Goal: Information Seeking & Learning: Find specific page/section

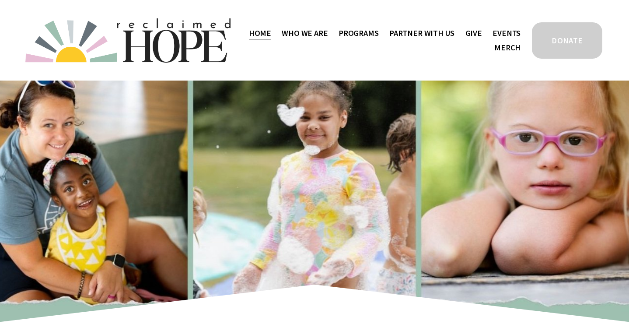
click at [0, 0] on span "Public Documents" at bounding box center [0, 0] width 0 height 0
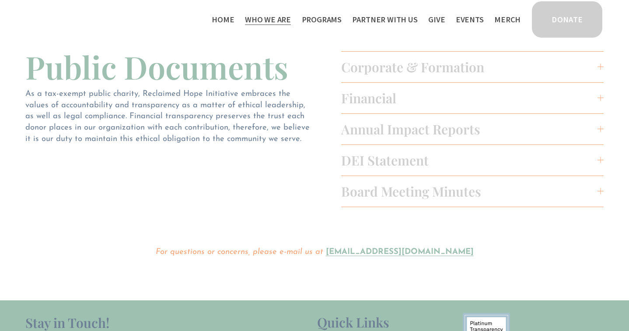
scroll to position [26, 0]
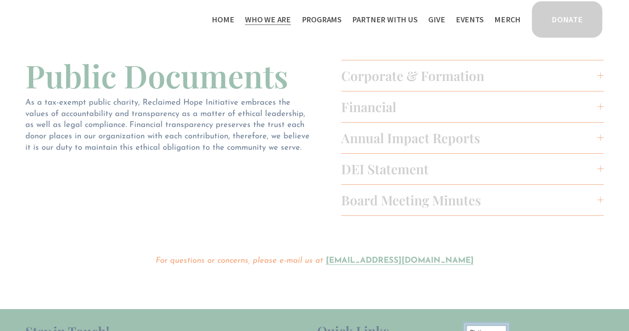
click at [385, 203] on span "Board Meeting Minutes" at bounding box center [469, 199] width 256 height 17
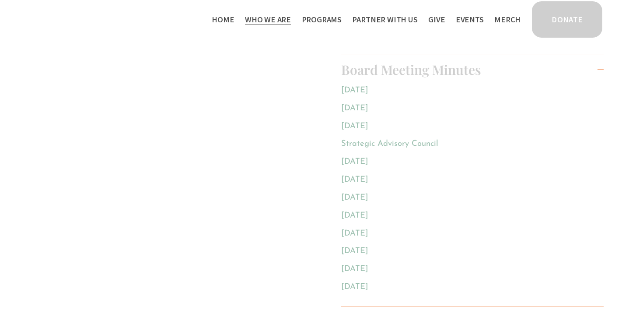
scroll to position [158, 0]
click at [368, 212] on link "[DATE]" at bounding box center [354, 213] width 27 height 8
click at [366, 193] on link "April 2024" at bounding box center [354, 196] width 27 height 8
click at [368, 174] on link "August 2024" at bounding box center [354, 178] width 27 height 8
click at [368, 156] on link "October 2024" at bounding box center [354, 160] width 27 height 8
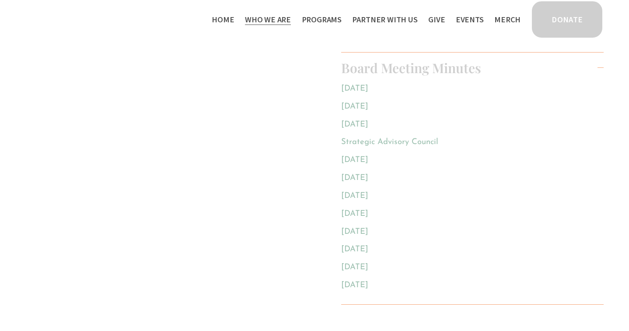
click at [385, 139] on link "Strategic Advisory Council" at bounding box center [389, 142] width 97 height 8
click at [368, 124] on link "[DATE]" at bounding box center [354, 124] width 27 height 8
click at [360, 102] on link "April 2025" at bounding box center [354, 106] width 27 height 8
click at [365, 86] on link "May 2025" at bounding box center [354, 88] width 27 height 8
click at [368, 157] on link "October 2024" at bounding box center [354, 160] width 27 height 8
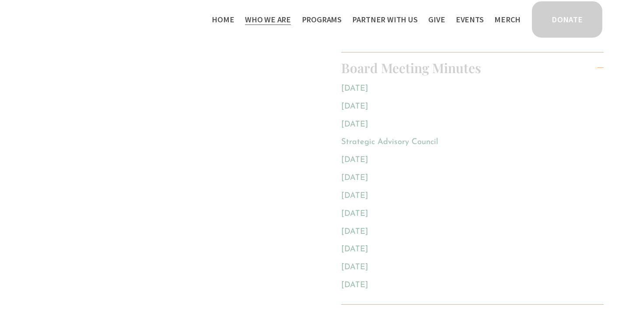
click at [368, 123] on link "March 2025" at bounding box center [354, 124] width 27 height 8
click at [357, 104] on link "April 2025" at bounding box center [354, 106] width 27 height 8
click at [368, 85] on link "May 2025" at bounding box center [354, 88] width 27 height 8
click at [0, 0] on span "Staff & Board" at bounding box center [0, 0] width 0 height 0
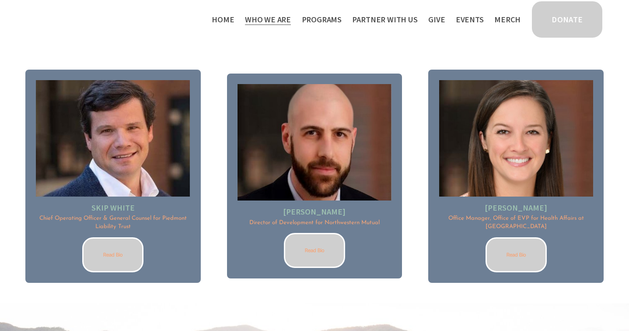
scroll to position [1146, 0]
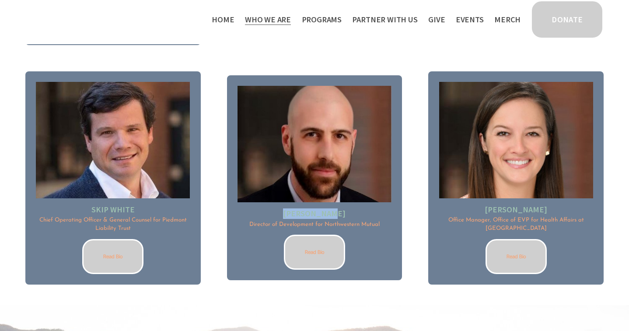
drag, startPoint x: 293, startPoint y: 209, endPoint x: 347, endPoint y: 209, distance: 53.4
click at [347, 209] on h2 "Ian Caskill" at bounding box center [314, 213] width 154 height 10
copy h2 "Ian Caskill"
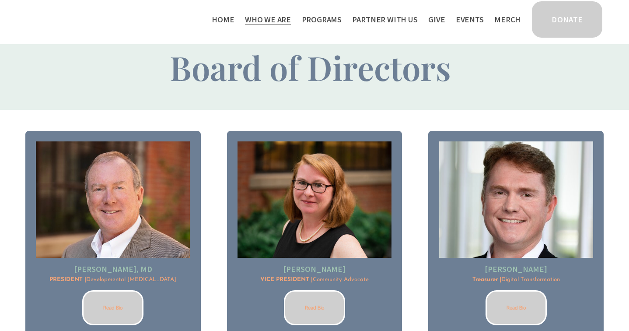
scroll to position [617, 0]
click at [0, 0] on span "Public Documents" at bounding box center [0, 0] width 0 height 0
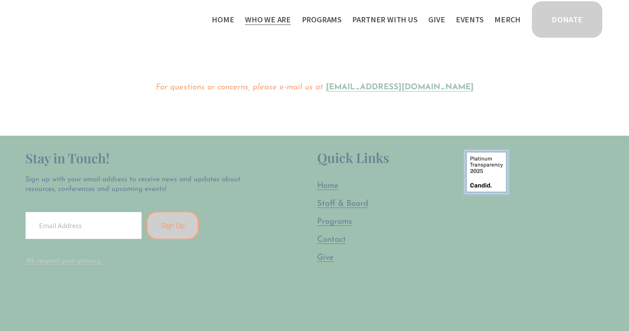
scroll to position [132, 0]
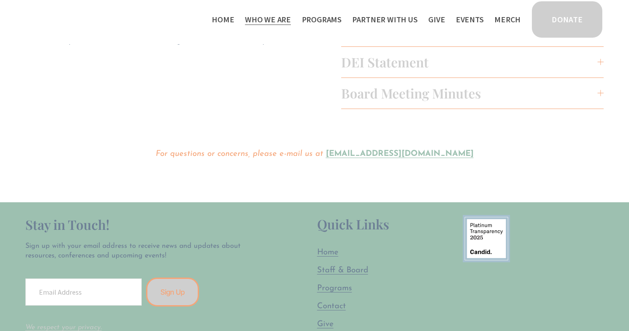
click at [460, 93] on span "Board Meeting Minutes" at bounding box center [469, 92] width 256 height 17
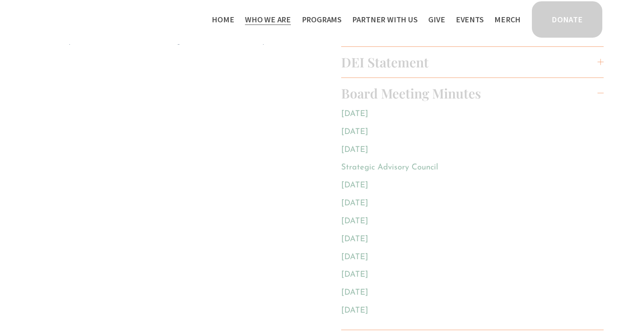
click at [368, 147] on link "March 2025" at bounding box center [354, 150] width 27 height 8
